Goal: Transaction & Acquisition: Purchase product/service

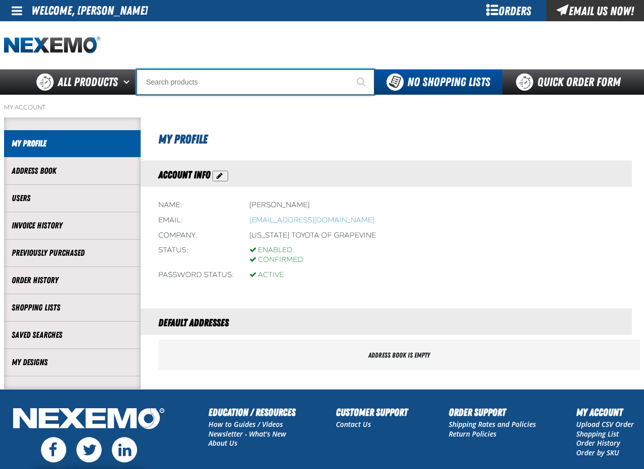
click at [256, 84] on input "Search" at bounding box center [256, 81] width 238 height 25
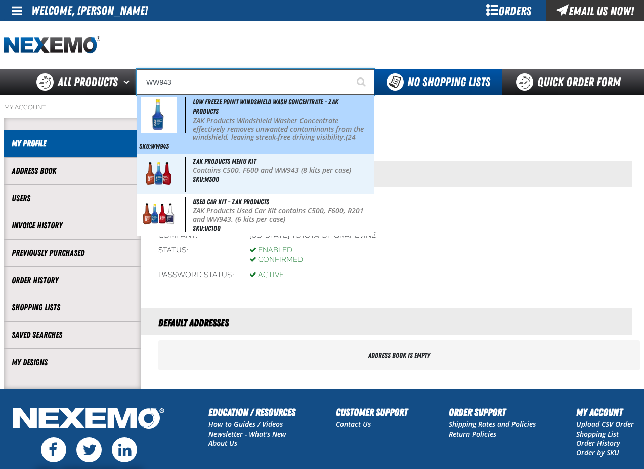
click at [248, 116] on p "ZAK Products Windshield Washer Concentrate effectively removes unwanted contami…" at bounding box center [282, 133] width 179 height 34
type input "Low Freeze Point Windshield Wash Concentrate - ZAK Products"
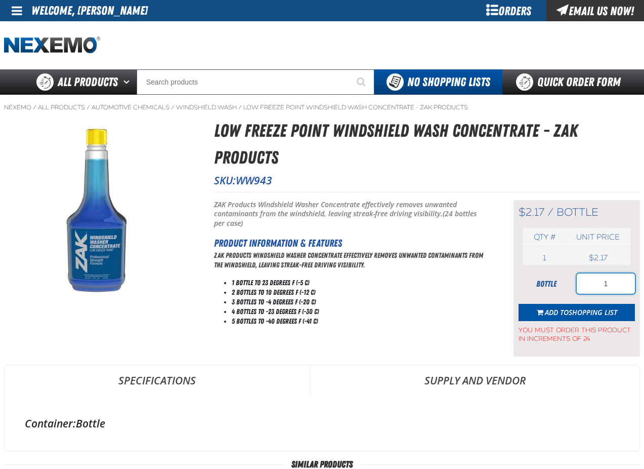
click at [623, 286] on input "1" at bounding box center [606, 283] width 58 height 20
type input "96"
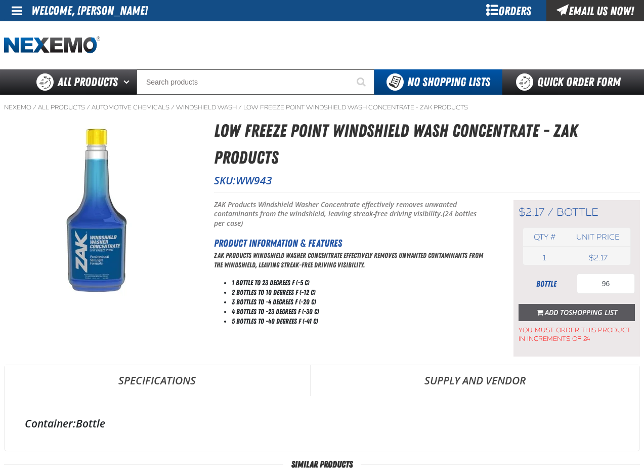
click at [572, 313] on span "Shopping List" at bounding box center [593, 312] width 49 height 10
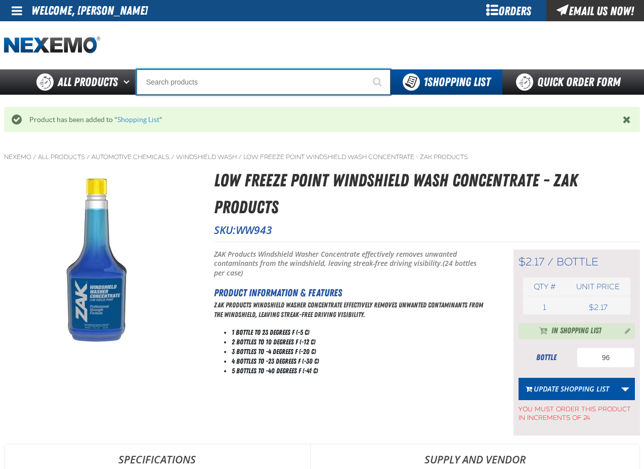
click at [206, 86] on input "Search" at bounding box center [264, 81] width 254 height 25
type input "FR"
type input "FROM"
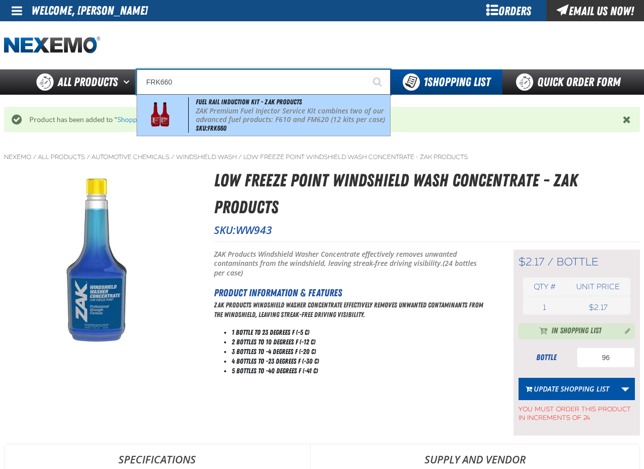
click at [238, 112] on p "ZAK Premium Fuel Injector Service Kit combines two of our advanced fuel product…" at bounding box center [292, 115] width 192 height 17
type input "Fuel Rail Induction Kit - ZAK Products"
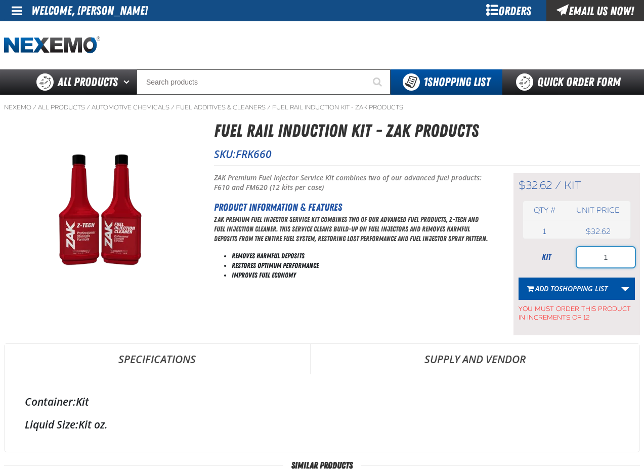
click at [614, 255] on input "1" at bounding box center [606, 257] width 58 height 20
type input "72"
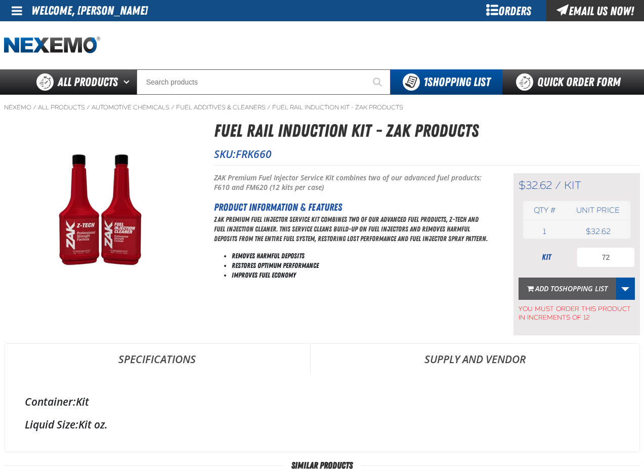
click at [584, 288] on span "Shopping List" at bounding box center [583, 288] width 49 height 10
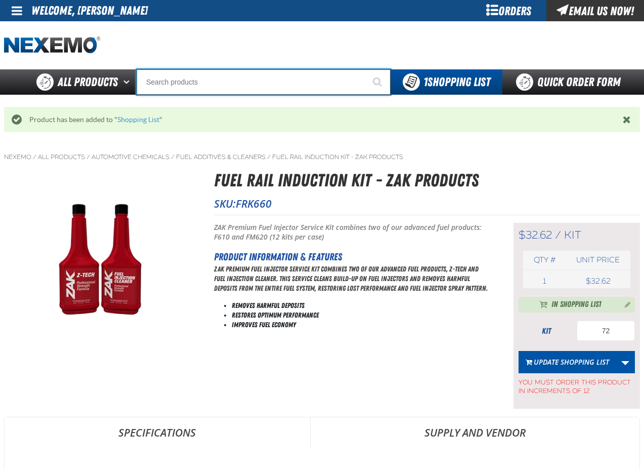
click at [182, 82] on input "Search" at bounding box center [264, 81] width 254 height 25
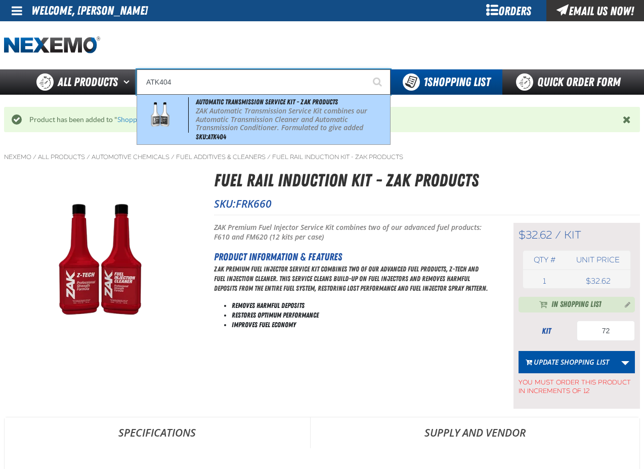
click at [220, 110] on p "ZAK Automatic Transmission Service Kit combines our Automatic Transmission Clea…" at bounding box center [292, 128] width 192 height 43
type input "Automatic Transmission Service Kit - ZAK Products"
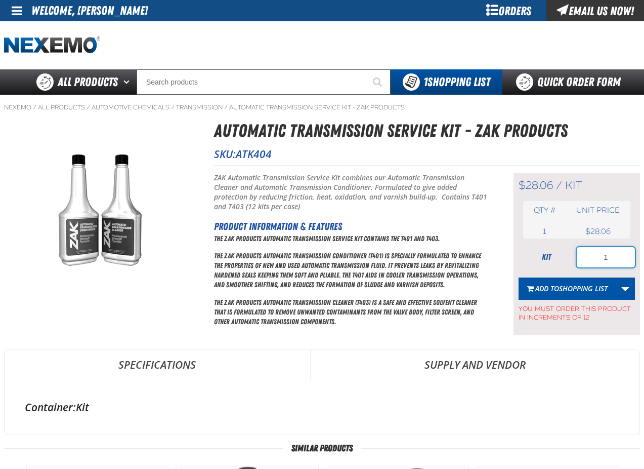
click at [618, 261] on input "1" at bounding box center [606, 257] width 58 height 20
type input "12"
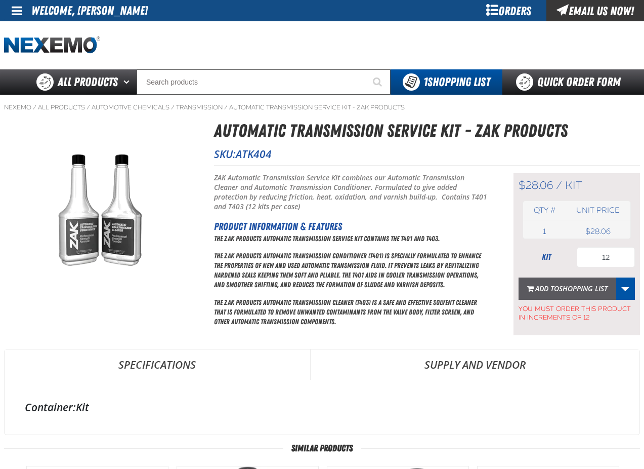
click at [556, 286] on span "Add to Shopping List" at bounding box center [571, 288] width 72 height 10
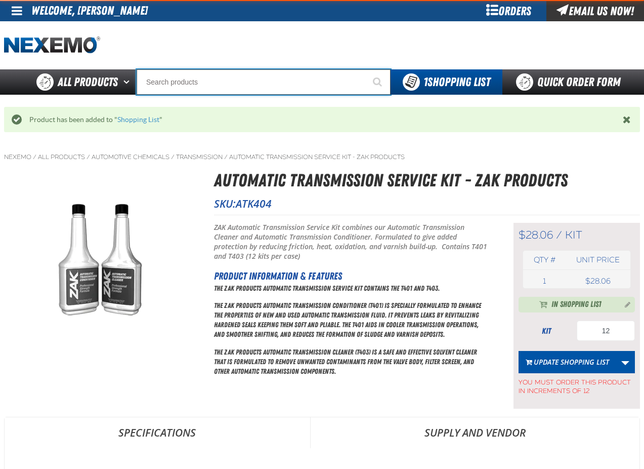
click at [189, 79] on input "Search" at bounding box center [264, 81] width 254 height 25
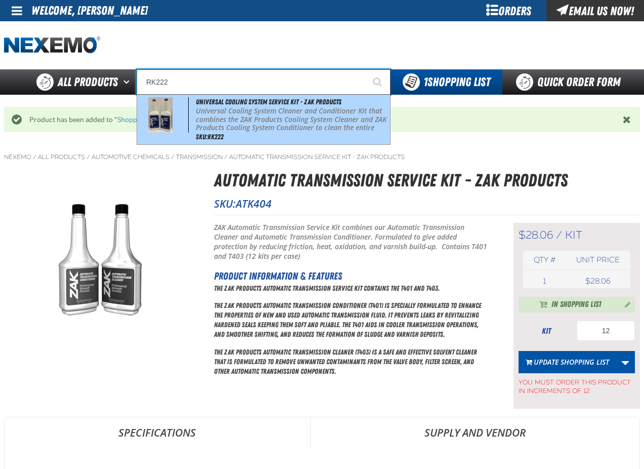
click at [256, 102] on span "Universal Cooling System Service Kit - ZAK Products" at bounding box center [269, 102] width 146 height 8
type input "Universal Cooling System Service Kit - ZAK Products"
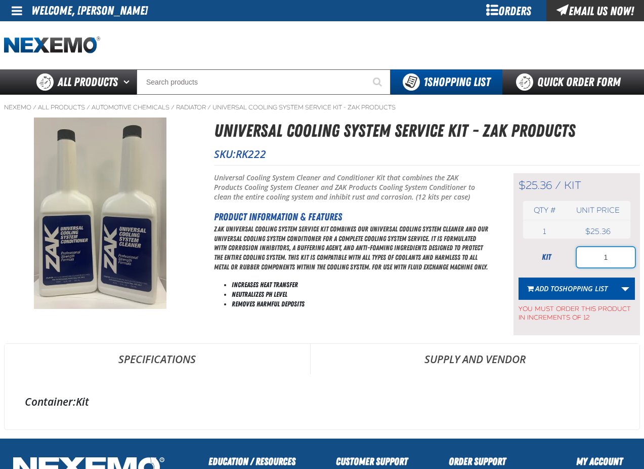
click at [616, 258] on input "1" at bounding box center [606, 257] width 58 height 20
type input "24"
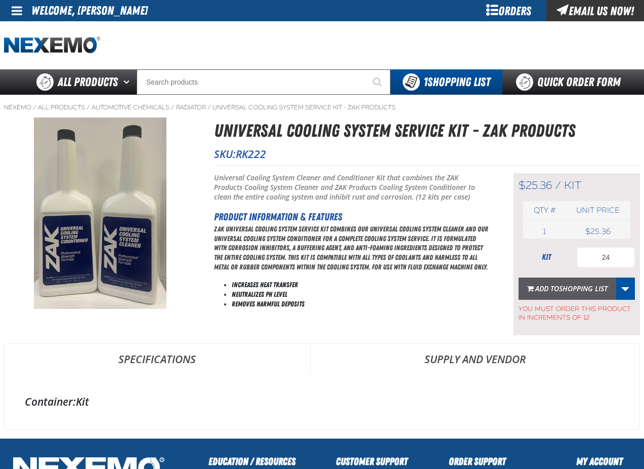
click at [540, 286] on span "Add to Shopping List" at bounding box center [571, 288] width 72 height 10
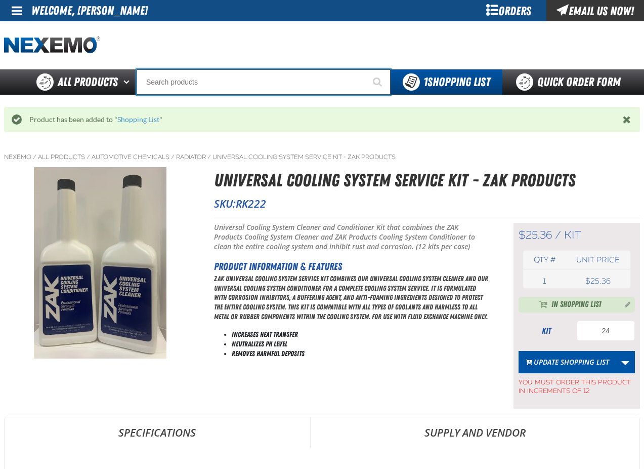
click at [194, 83] on input "Search" at bounding box center [264, 81] width 254 height 25
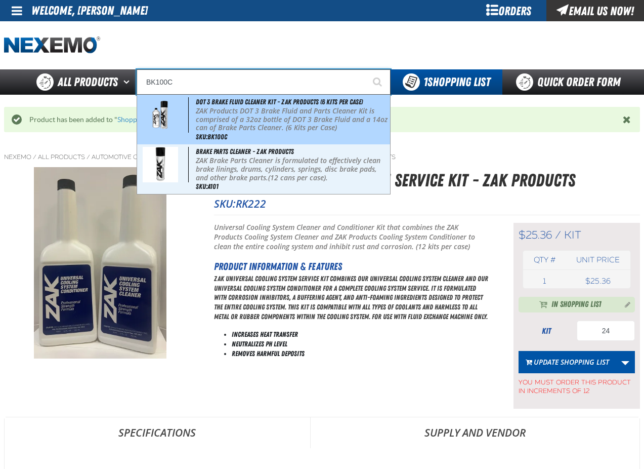
click at [241, 125] on p "ZAK Products DOT 3 Brake Fluid and Parts Cleaner Kit is comprised of a 32oz bot…" at bounding box center [292, 119] width 192 height 25
type input "DOT 3 Brake Fluid Cleaner Kit - ZAK Products (6 Kits per Case)"
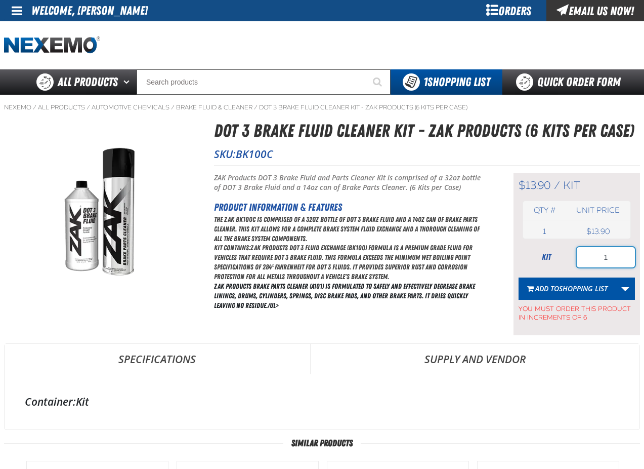
click at [610, 260] on input "1" at bounding box center [606, 257] width 58 height 20
type input "36"
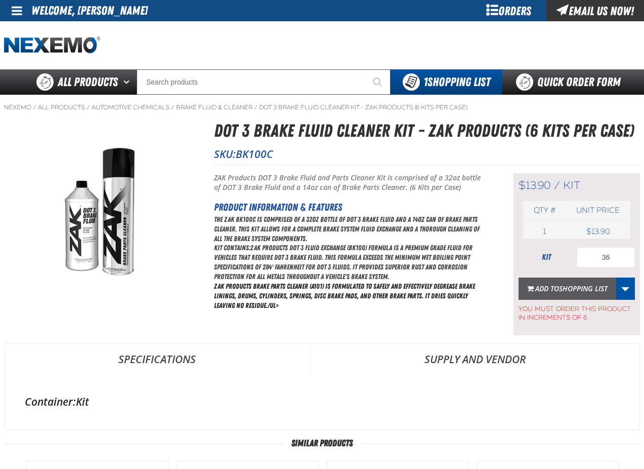
click at [577, 289] on span "Shopping List" at bounding box center [583, 288] width 49 height 10
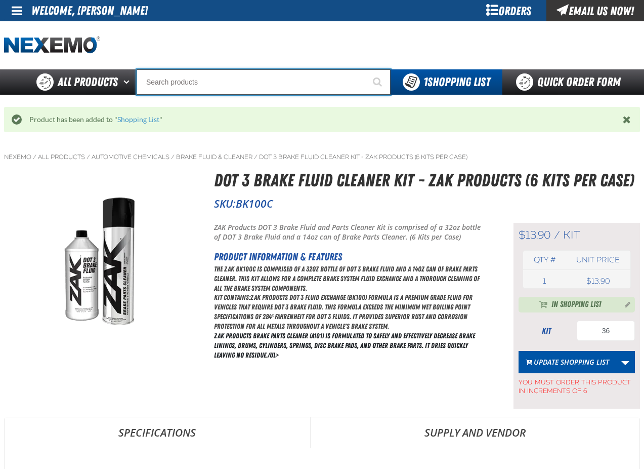
click at [207, 81] on input "Search" at bounding box center [264, 81] width 254 height 25
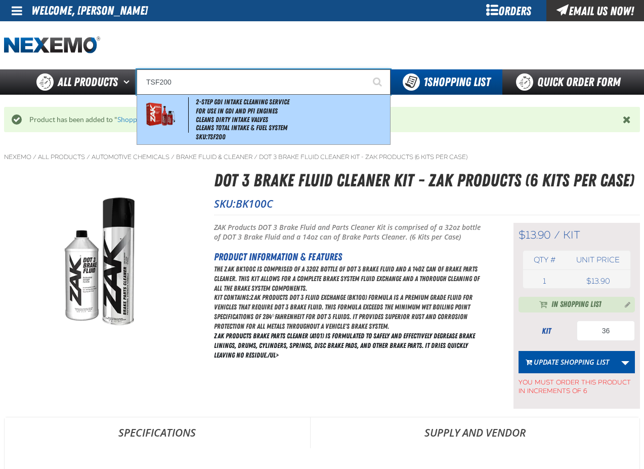
click at [210, 117] on li "Cleans Dirty Intake Valves" at bounding box center [292, 119] width 192 height 9
type input "2-Step GDI Intake Cleaning Service"
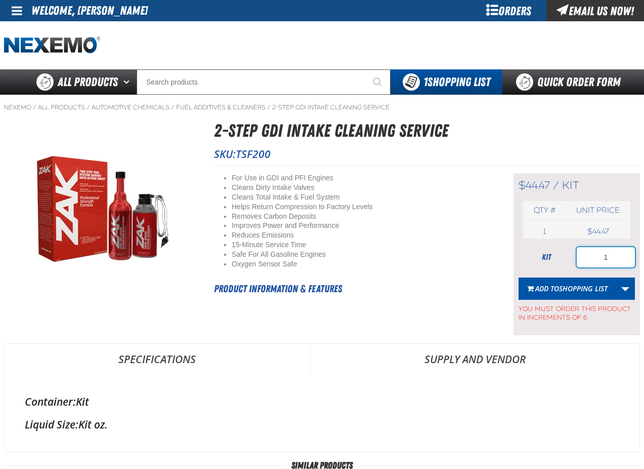
click at [615, 260] on input "1" at bounding box center [606, 257] width 58 height 20
type input "24"
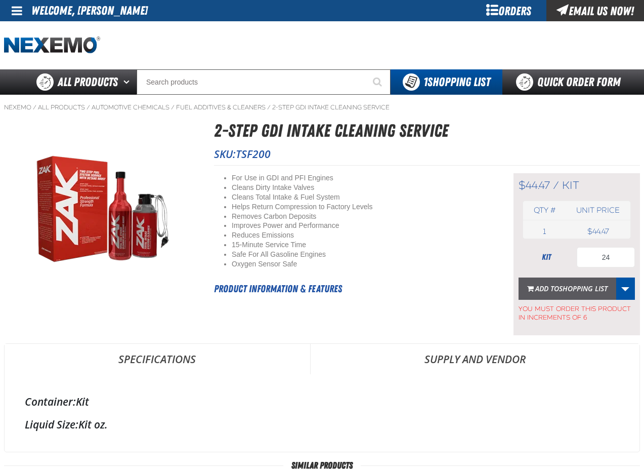
drag, startPoint x: 586, startPoint y: 287, endPoint x: 365, endPoint y: 235, distance: 227.2
click at [585, 287] on span "Shopping List" at bounding box center [583, 288] width 49 height 10
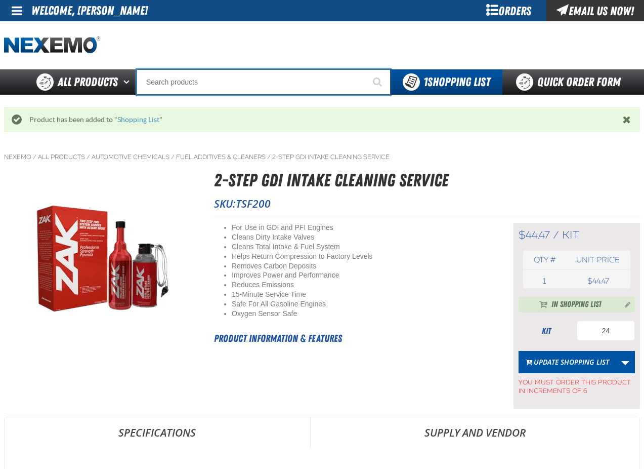
click at [166, 82] on input "Search" at bounding box center [264, 81] width 254 height 25
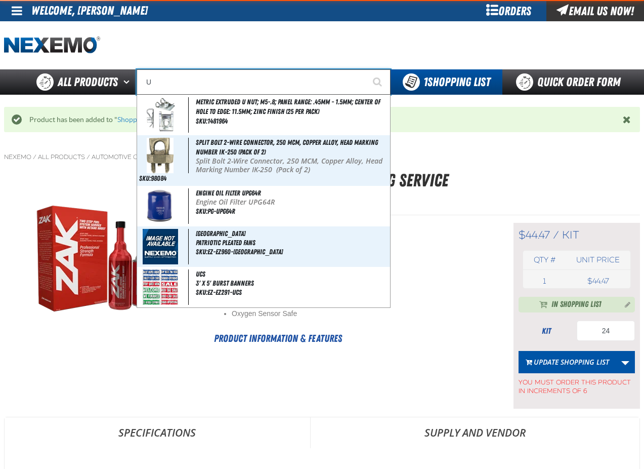
type input "UC"
type input "UC RED"
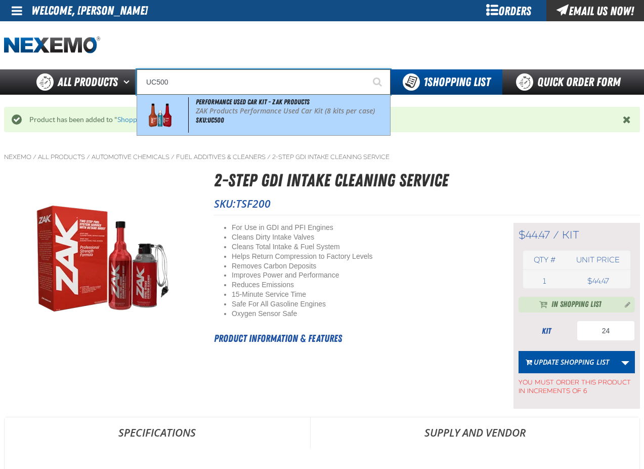
click at [222, 112] on p "ZAK Products Performance Used Car Kit (8 kits per case)" at bounding box center [292, 111] width 192 height 9
type input "Performance Used Car Kit - ZAK Products"
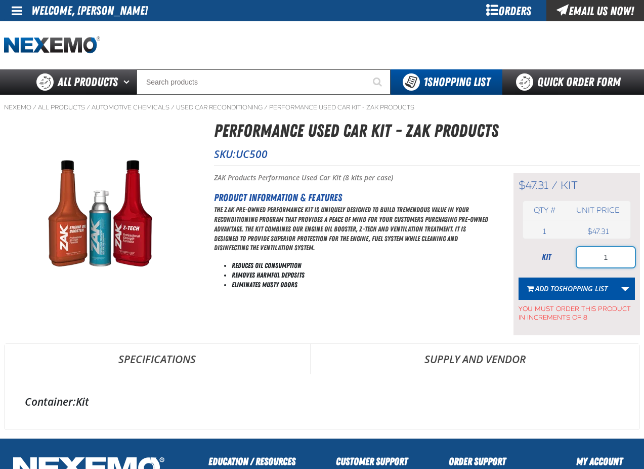
click at [616, 255] on input "1" at bounding box center [606, 257] width 58 height 20
type input "80"
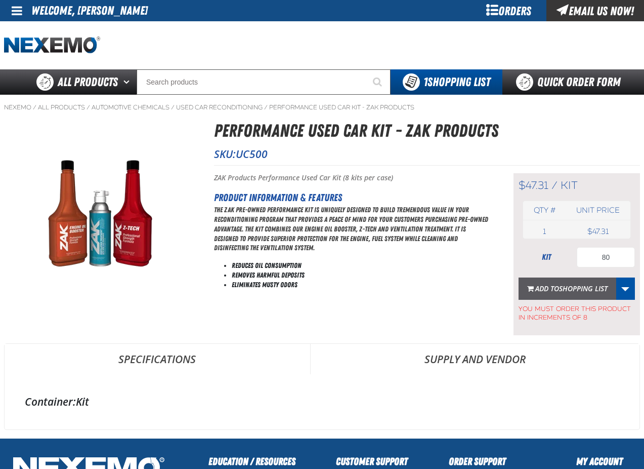
click at [584, 283] on span "Shopping List" at bounding box center [583, 288] width 49 height 10
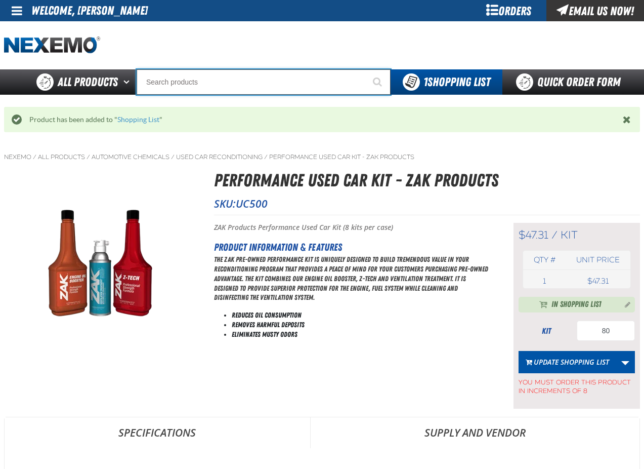
click at [175, 81] on input "Search" at bounding box center [264, 81] width 254 height 25
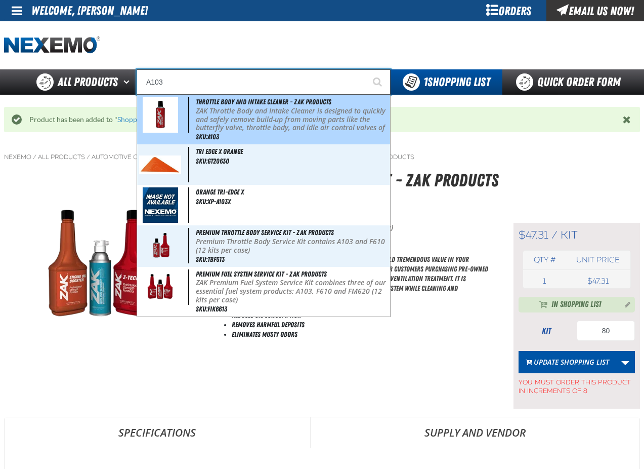
click at [204, 112] on p "ZAK Throttle Body and Intake Cleaner is designed to quickly and safely remove b…" at bounding box center [292, 128] width 192 height 43
type input "Throttle Body and Intake Cleaner - ZAK Products"
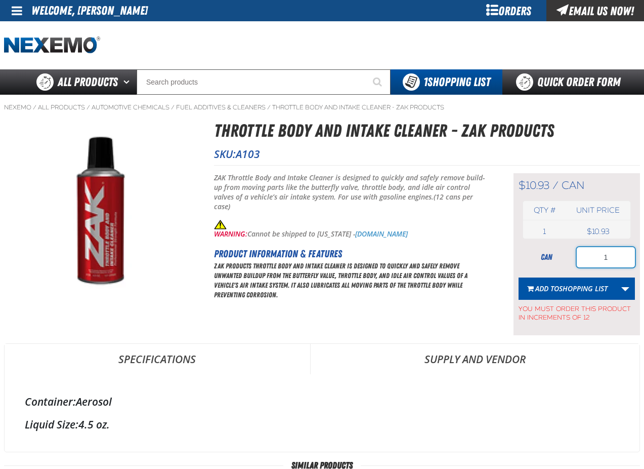
click at [611, 261] on input "1" at bounding box center [606, 257] width 58 height 20
type input "60"
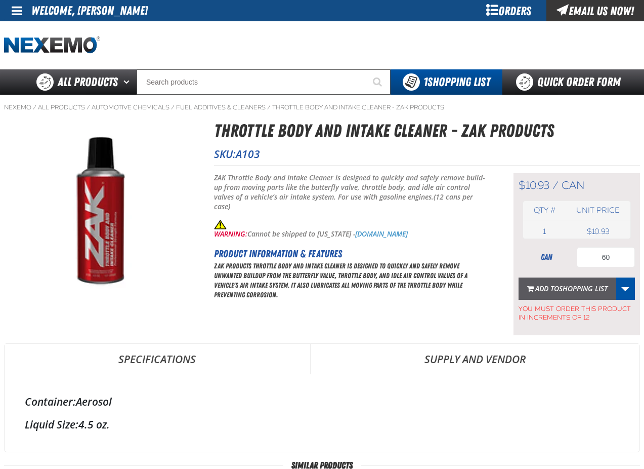
click at [578, 286] on span "Shopping List" at bounding box center [583, 288] width 49 height 10
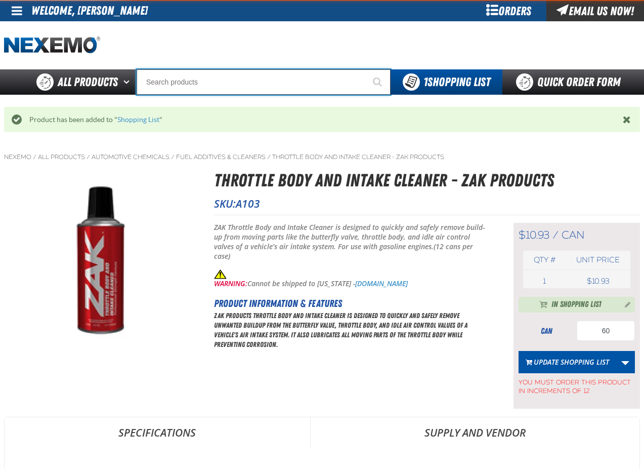
drag, startPoint x: 188, startPoint y: 83, endPoint x: 199, endPoint y: 106, distance: 25.1
click at [187, 83] on input "Search" at bounding box center [264, 81] width 254 height 25
type input "D"
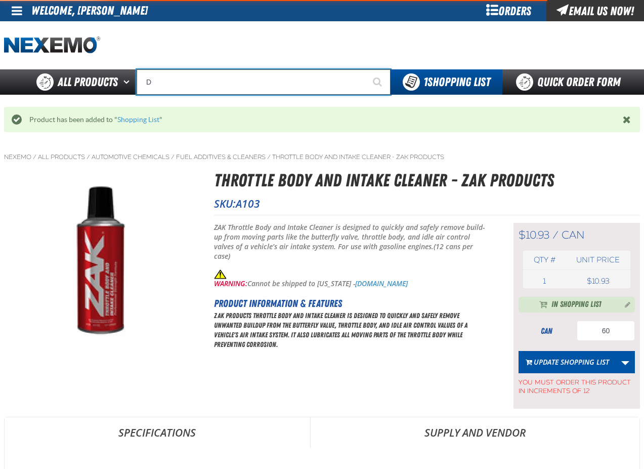
type input "D Alkaline Battery 1.5 Volt (ph)"
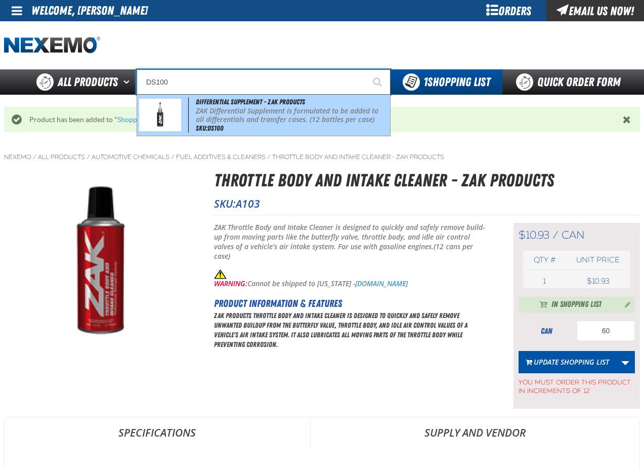
click at [203, 119] on p "ZAK Differential Supplement is formulated to be added to all differentials and …" at bounding box center [292, 115] width 192 height 17
type input "Differential Supplement - ZAK Products"
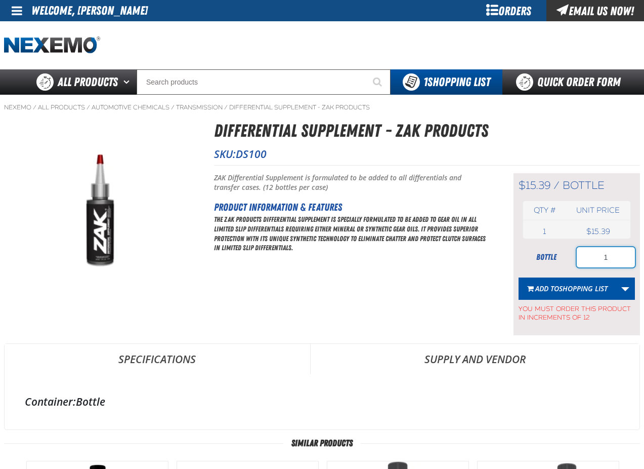
click at [616, 262] on input "1" at bounding box center [606, 257] width 58 height 20
type input "48"
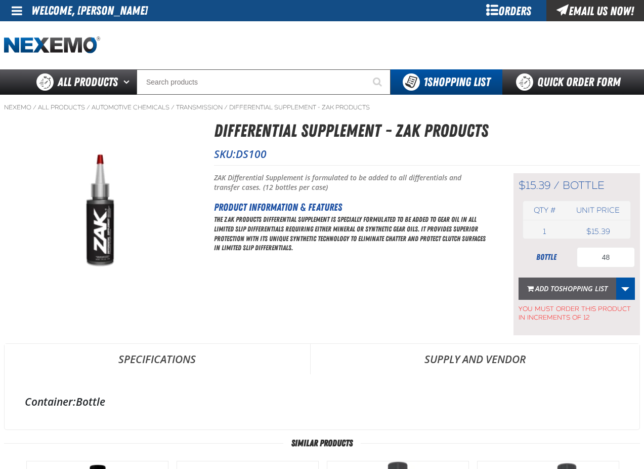
click at [566, 292] on span "Shopping List" at bounding box center [583, 288] width 49 height 10
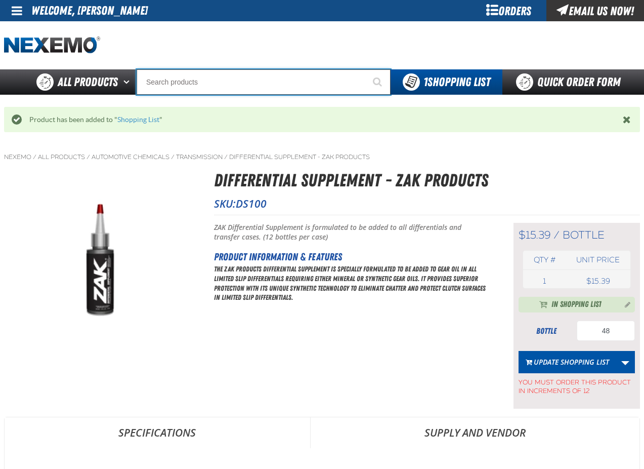
click at [162, 80] on input "Search" at bounding box center [264, 81] width 254 height 25
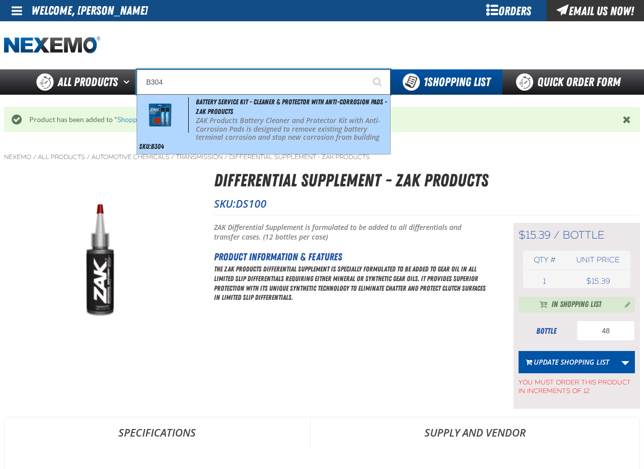
click at [236, 114] on span "Battery Service Kit - Cleaner & Protector with Anti-Corrosion Pads - ZAK Produc…" at bounding box center [291, 107] width 191 height 18
type input "Battery Service Kit - Cleaner & Protector with Anti-Corrosion Pads - ZAK Produc…"
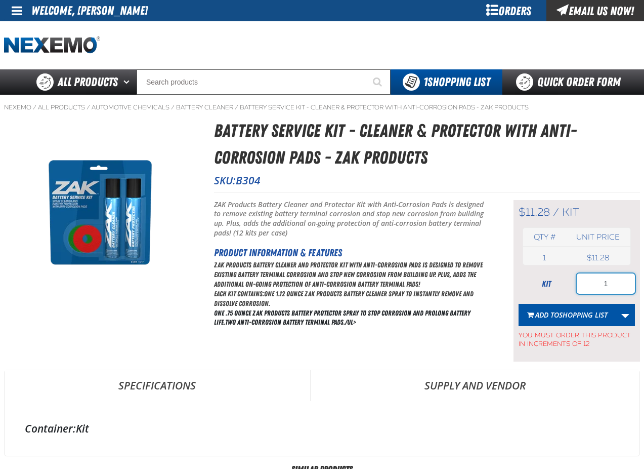
click at [614, 281] on input "1" at bounding box center [606, 283] width 58 height 20
type input "36"
click at [572, 312] on span "Shopping List" at bounding box center [583, 315] width 49 height 10
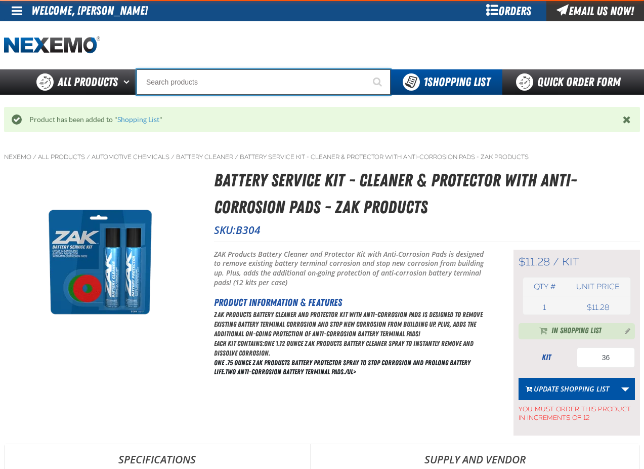
click at [193, 86] on input "Search" at bounding box center [264, 81] width 254 height 25
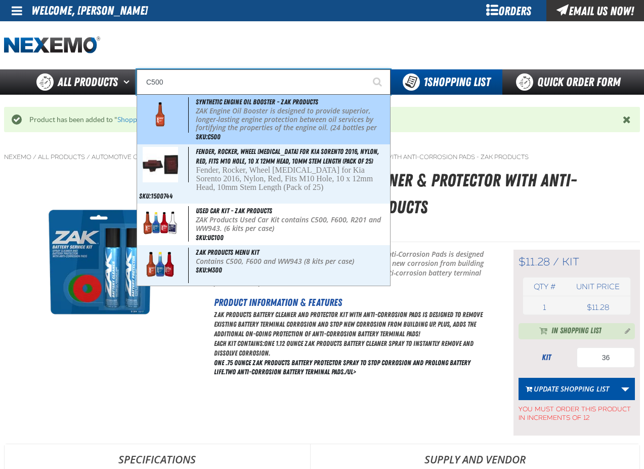
click at [221, 119] on p "ZAK Engine Oil Booster is designed to provide superior, longer-lasting engine p…" at bounding box center [292, 124] width 192 height 34
type input "Synthetic Engine Oil Booster - ZAK Products"
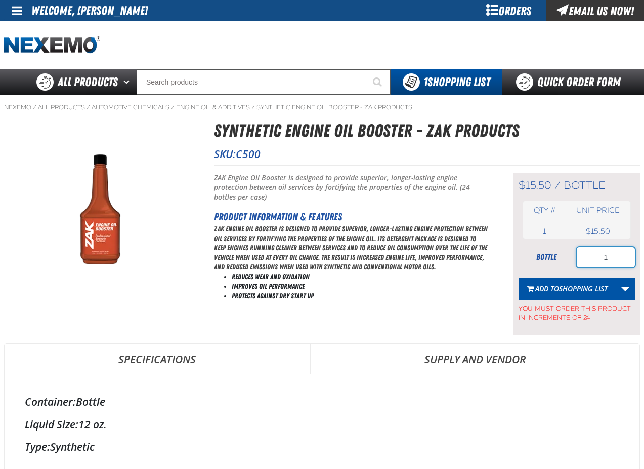
click at [619, 257] on input "1" at bounding box center [606, 257] width 58 height 20
type input "216"
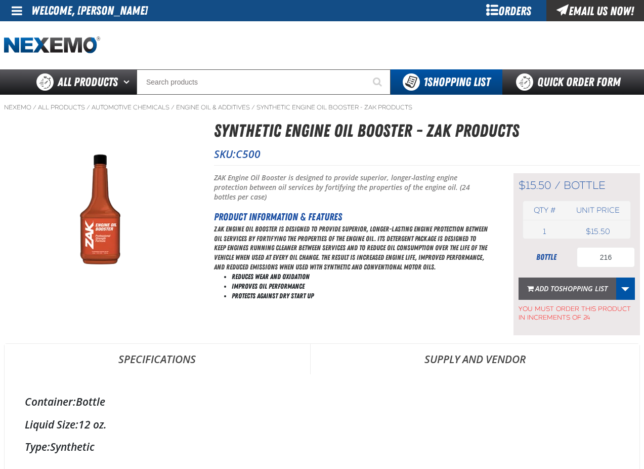
click at [556, 290] on span "Add to Shopping List" at bounding box center [571, 288] width 72 height 10
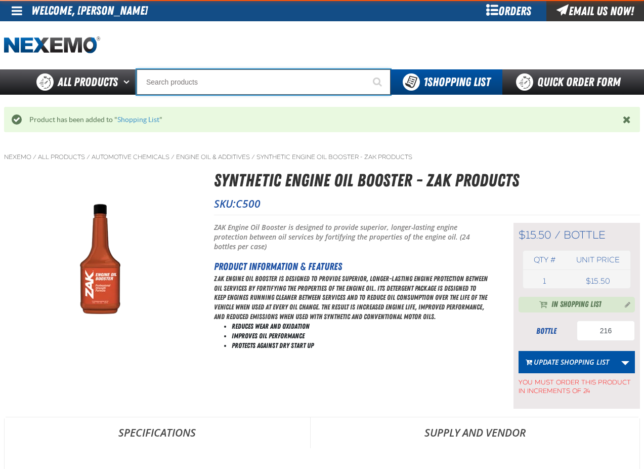
click at [207, 83] on input "Search" at bounding box center [264, 81] width 254 height 25
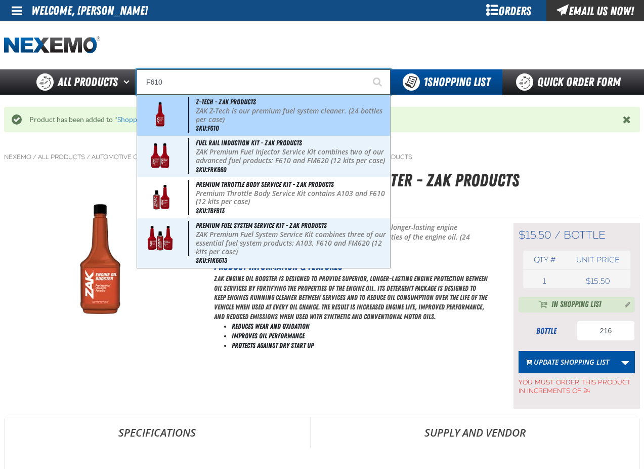
click at [224, 113] on p "ZAK Z-Tech is our premium fuel system cleaner. (24 bottles per case)" at bounding box center [292, 115] width 192 height 17
type input "Z-Tech - ZAK Products"
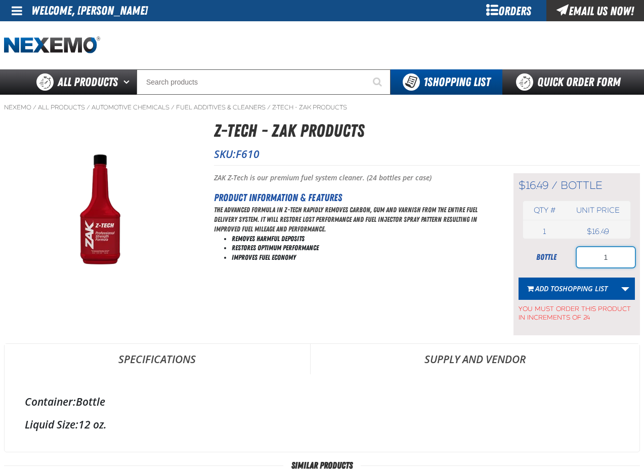
click at [611, 260] on input "1" at bounding box center [606, 257] width 58 height 20
type input "216"
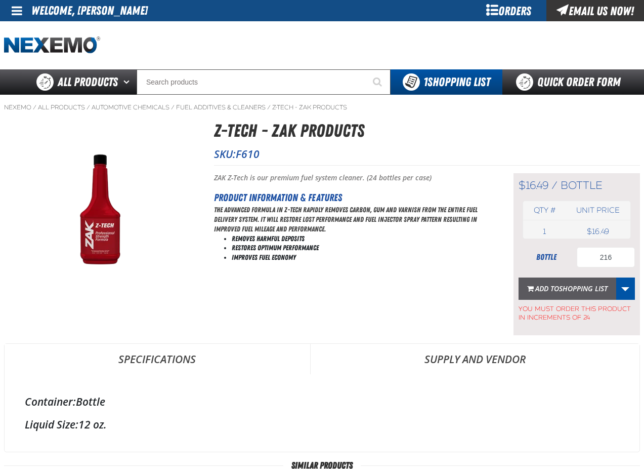
click at [579, 287] on span "Shopping List" at bounding box center [583, 288] width 49 height 10
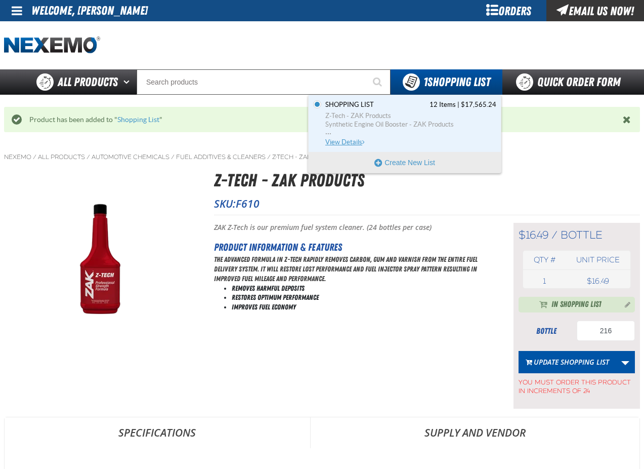
click at [388, 113] on span "Z-Tech - ZAK Products" at bounding box center [410, 115] width 171 height 9
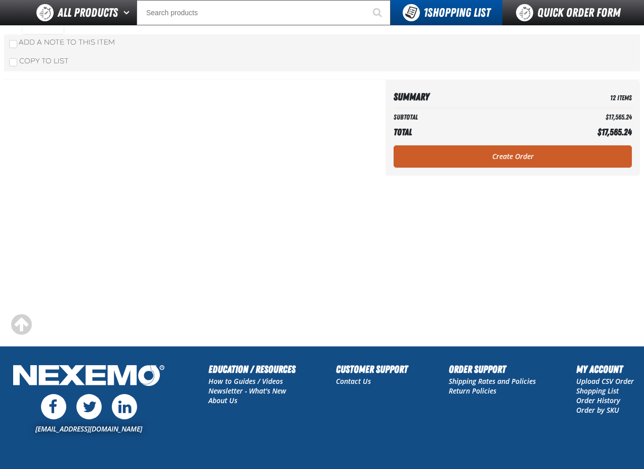
scroll to position [1299, 0]
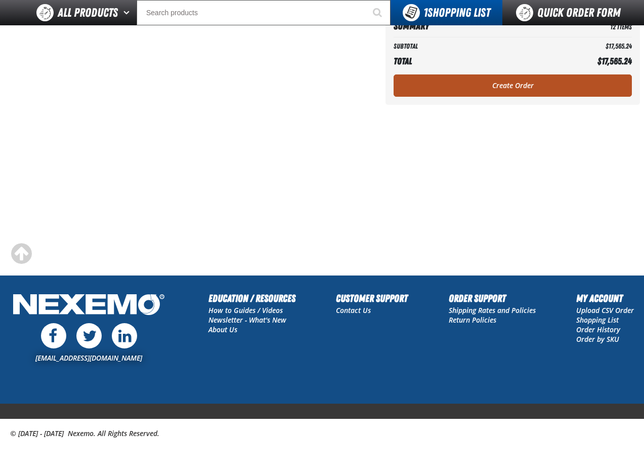
click at [490, 78] on link "Create Order" at bounding box center [513, 85] width 238 height 22
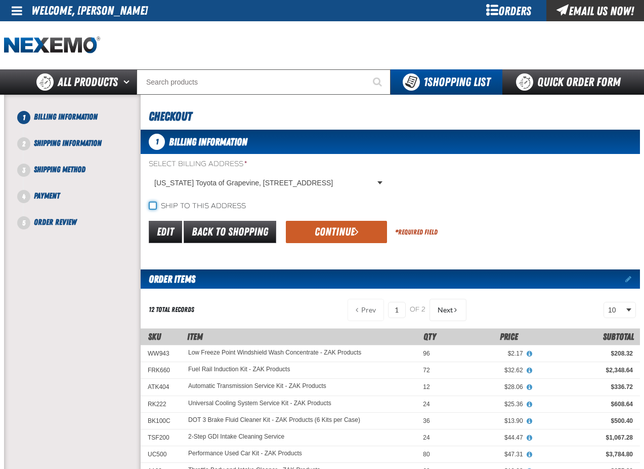
click at [154, 205] on input "Ship to this address" at bounding box center [153, 205] width 8 height 8
checkbox input "true"
click at [335, 226] on button "Continue" at bounding box center [336, 232] width 101 height 22
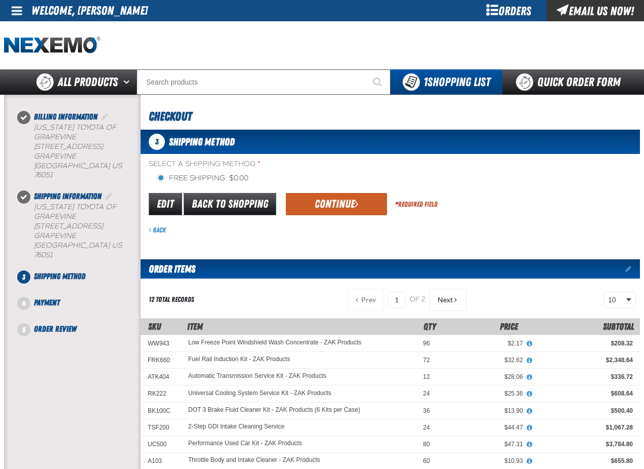
click at [332, 207] on button "Continue" at bounding box center [336, 204] width 101 height 22
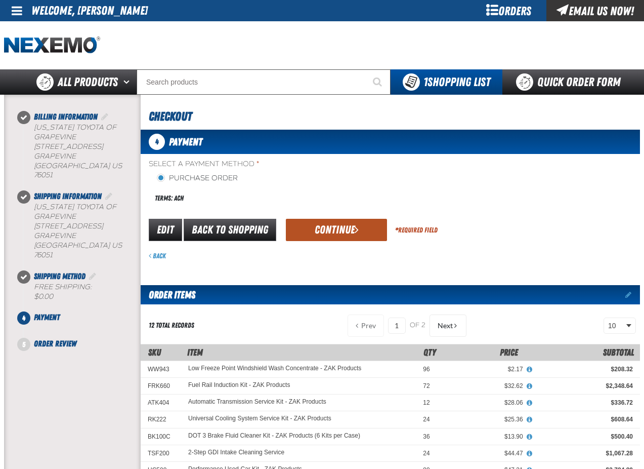
click at [342, 232] on button "Continue" at bounding box center [336, 230] width 101 height 22
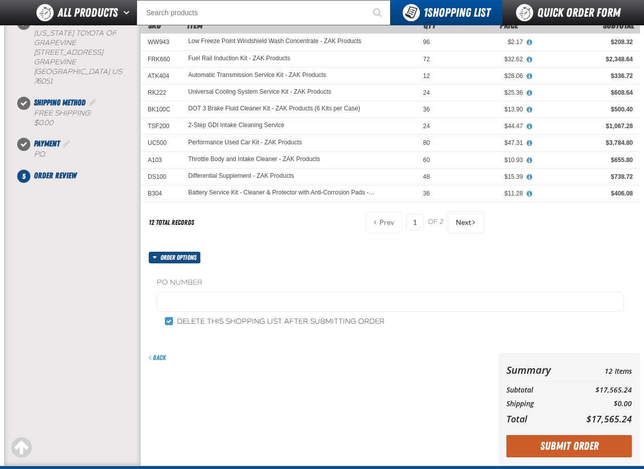
scroll to position [152, 0]
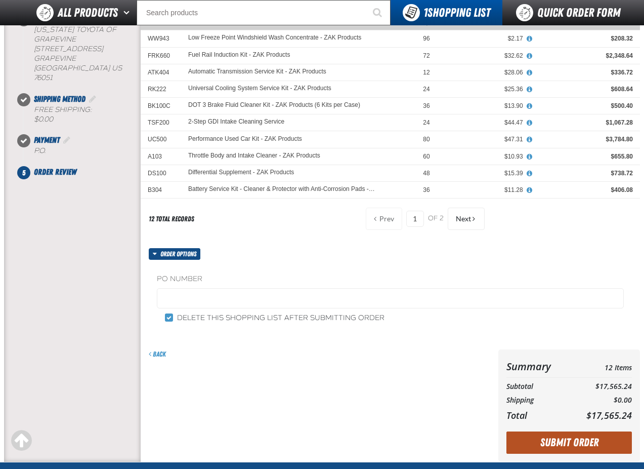
click at [548, 439] on button "Submit Order" at bounding box center [568, 442] width 125 height 22
